Goal: Information Seeking & Learning: Learn about a topic

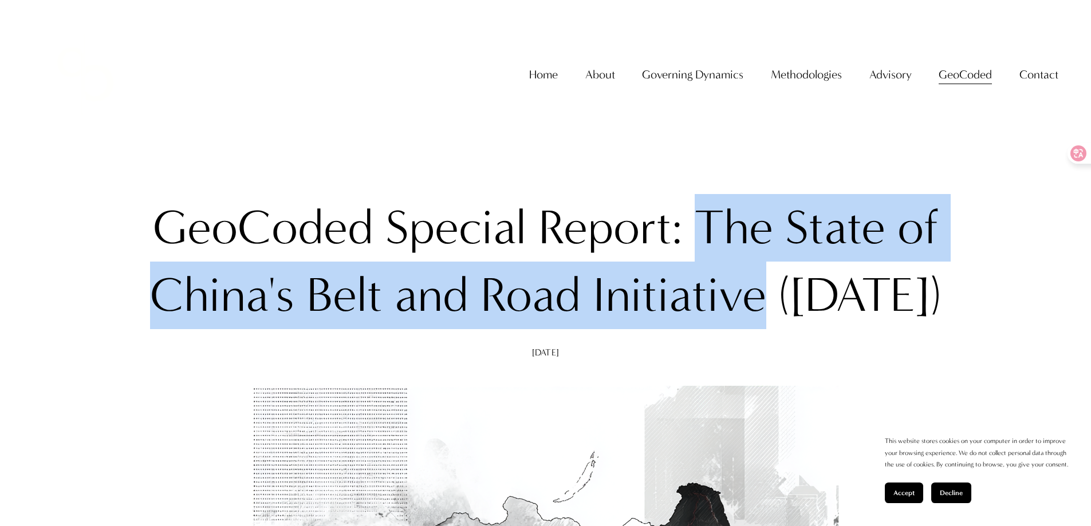
drag, startPoint x: 700, startPoint y: 210, endPoint x: 766, endPoint y: 284, distance: 98.6
click at [766, 284] on h1 "GeoCoded Special Report: The State of China's Belt and Road Initiative ([DATE])" at bounding box center [545, 262] width 810 height 136
